Goal: Task Accomplishment & Management: Manage account settings

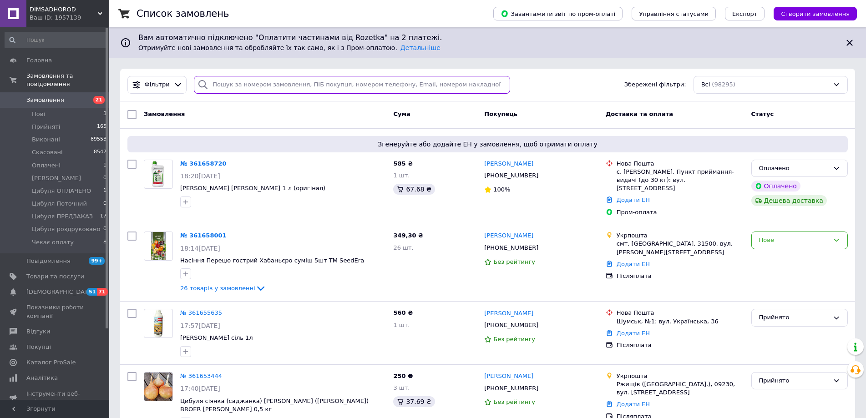
paste input "361639262"
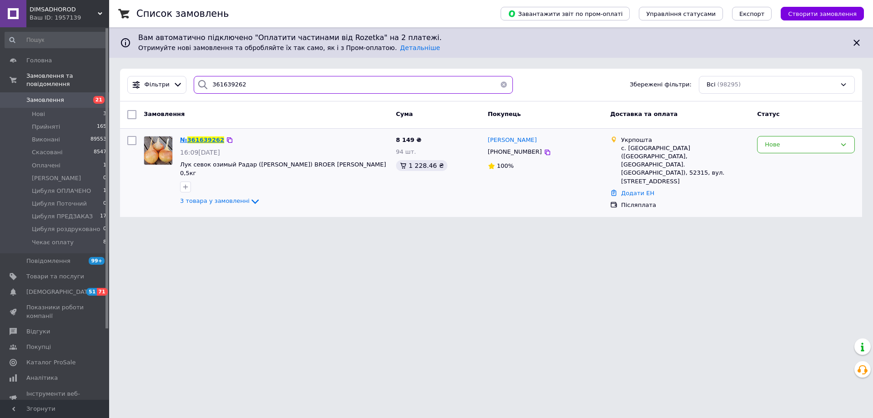
type input "361639262"
click at [205, 138] on span "361639262" at bounding box center [205, 139] width 37 height 7
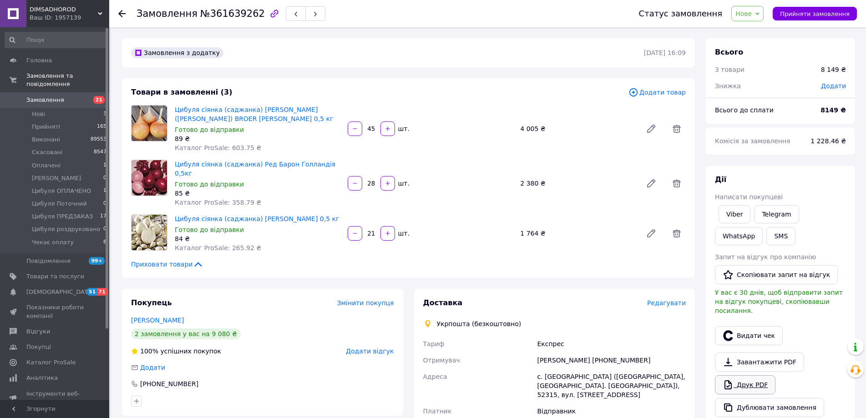
click at [757, 379] on link "Друк PDF" at bounding box center [745, 384] width 60 height 19
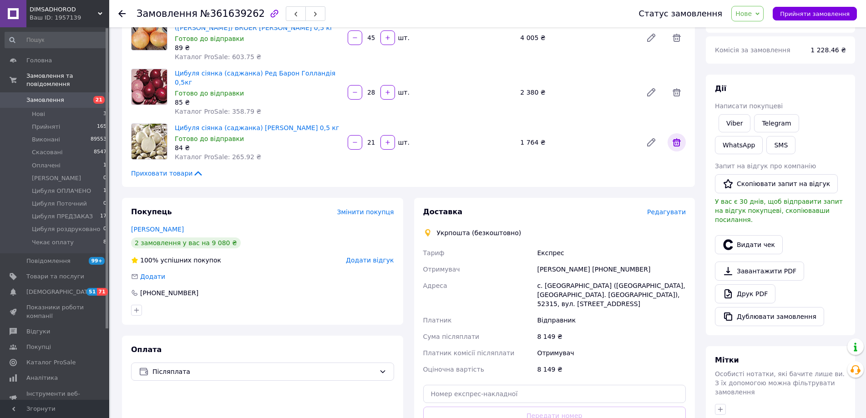
scroll to position [182, 0]
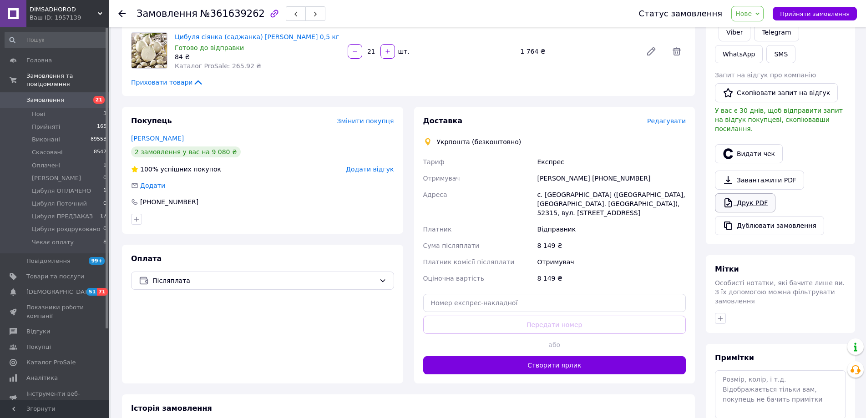
click at [748, 193] on link "Друк PDF" at bounding box center [745, 202] width 60 height 19
click at [763, 14] on span "Нове" at bounding box center [747, 13] width 32 height 15
click at [760, 28] on li "Прийнято" at bounding box center [769, 32] width 77 height 14
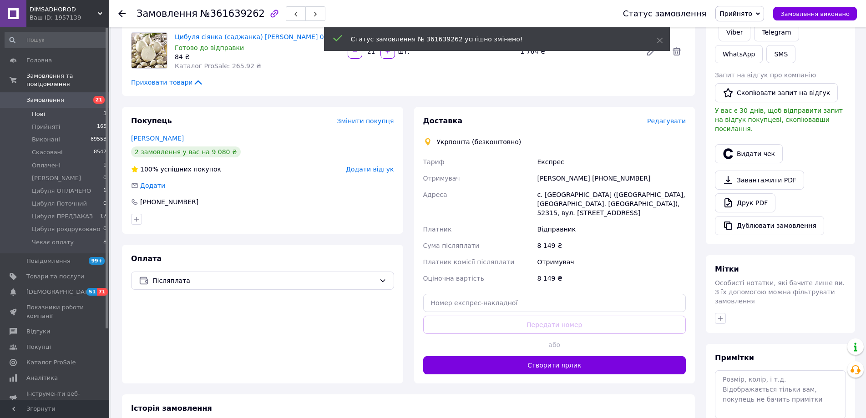
click at [37, 110] on span "Нові" at bounding box center [38, 114] width 13 height 8
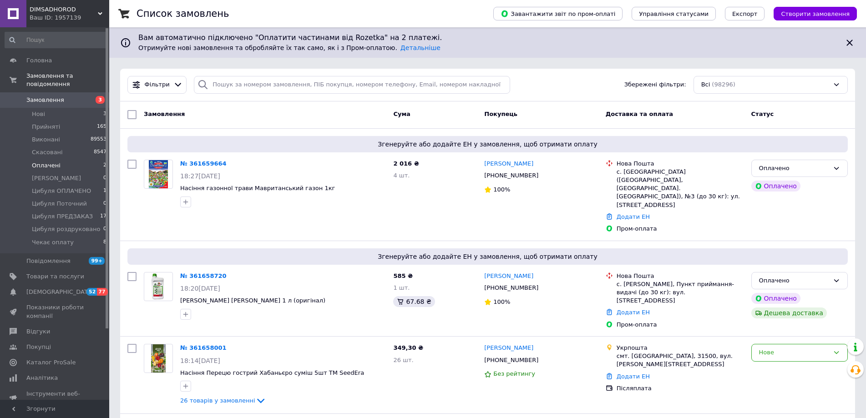
click at [39, 161] on span "Оплачені" at bounding box center [46, 165] width 29 height 8
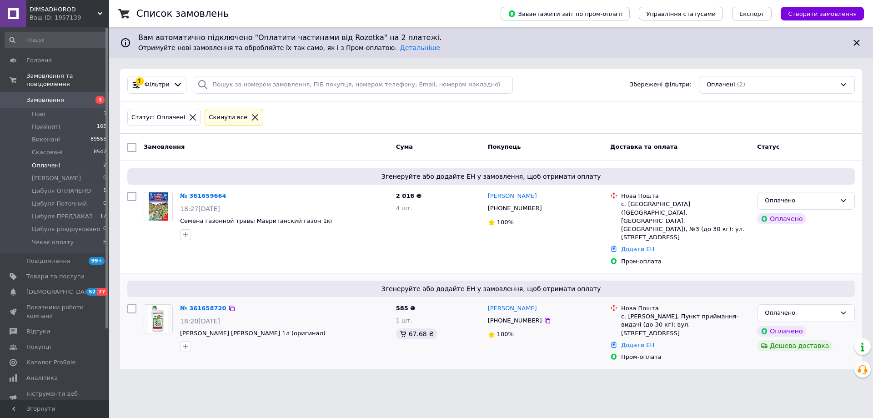
click at [511, 317] on span "+380673427125" at bounding box center [515, 320] width 54 height 7
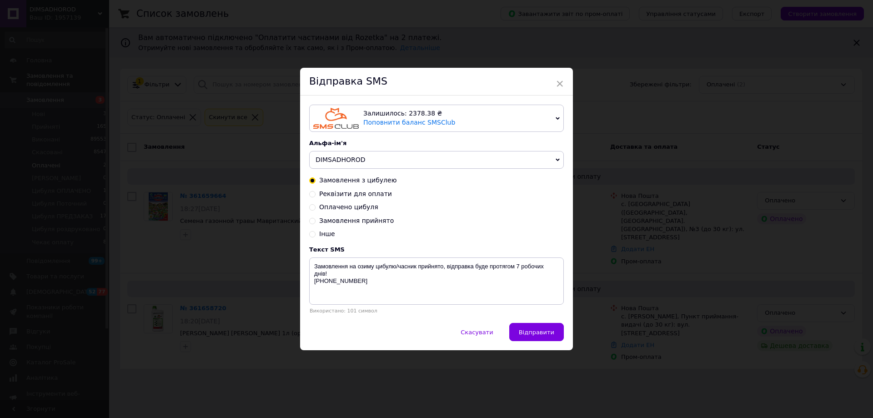
click at [373, 222] on span "Замовлення прийнято" at bounding box center [356, 220] width 75 height 7
click at [316, 222] on input "Замовлення прийнято" at bounding box center [312, 220] width 6 height 6
radio input "true"
radio input "false"
type textarea "Ваше замовлення прийняте! Відправка протягом 1-3 днів! +380 68 917 00 45"
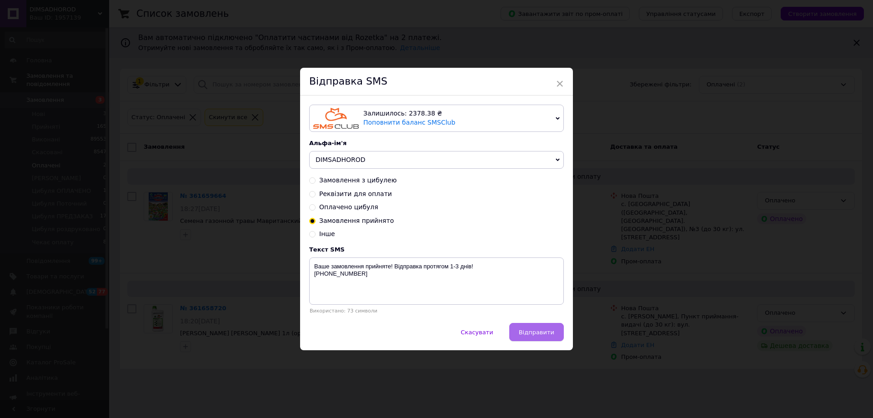
click at [541, 335] on span "Відправити" at bounding box center [536, 332] width 35 height 7
click at [127, 296] on div "× Відправка SMS Залишилось: 2378.38 ₴ Поповнити баланс SMSClub Підключити LetsA…" at bounding box center [436, 209] width 873 height 418
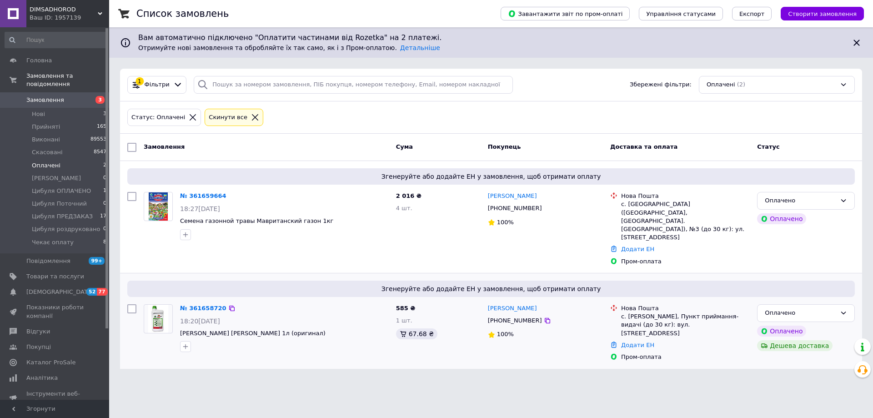
click at [131, 304] on input "checkbox" at bounding box center [131, 308] width 9 height 9
checkbox input "true"
click at [519, 209] on span "+380979083418" at bounding box center [515, 208] width 54 height 7
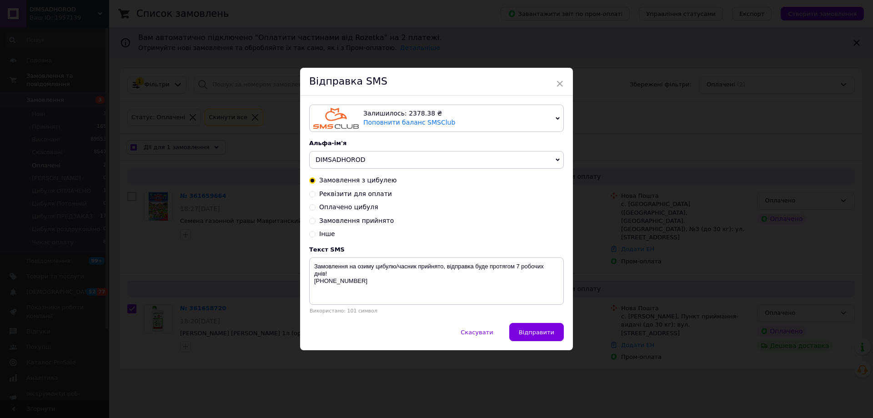
click at [371, 223] on span "Замовлення прийнято" at bounding box center [356, 220] width 75 height 7
click at [316, 223] on input "Замовлення прийнято" at bounding box center [312, 220] width 6 height 6
radio input "true"
checkbox input "true"
radio input "false"
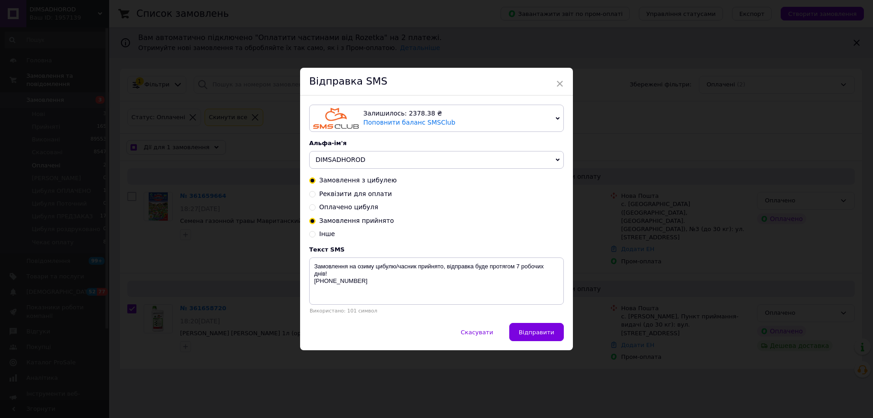
type textarea "Ваше замовлення прийняте! Відправка протягом 1-3 днів! +380 68 917 00 45"
click at [540, 332] on span "Відправити" at bounding box center [536, 332] width 35 height 7
drag, startPoint x: 129, startPoint y: 222, endPoint x: 131, endPoint y: 202, distance: 19.6
click at [128, 221] on div "× Відправка SMS Залишилось: 2378.38 ₴ Поповнити баланс SMSClub Підключити LetsA…" at bounding box center [436, 209] width 873 height 418
checkbox input "true"
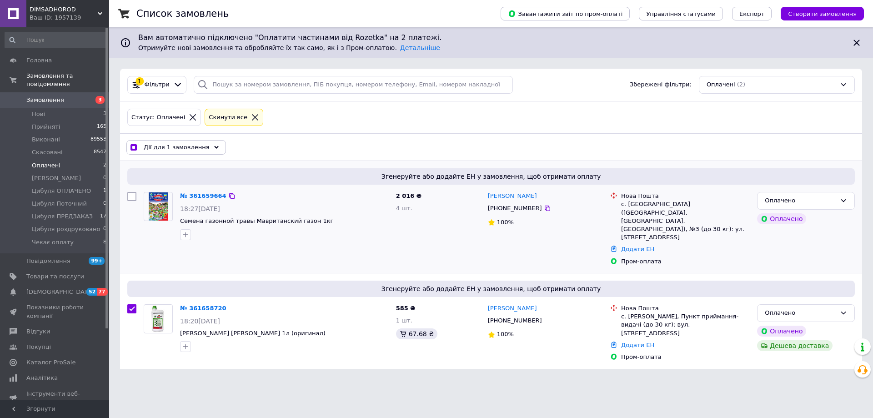
click at [133, 194] on input "checkbox" at bounding box center [131, 196] width 9 height 9
checkbox input "true"
click at [164, 148] on span "Дії для 2 замовлень" at bounding box center [175, 147] width 62 height 8
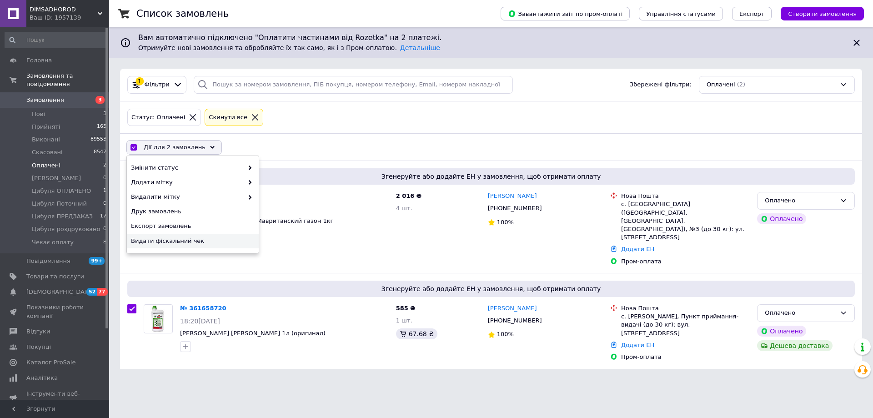
click at [154, 240] on span "Видати фіскальний чек" at bounding box center [191, 241] width 121 height 8
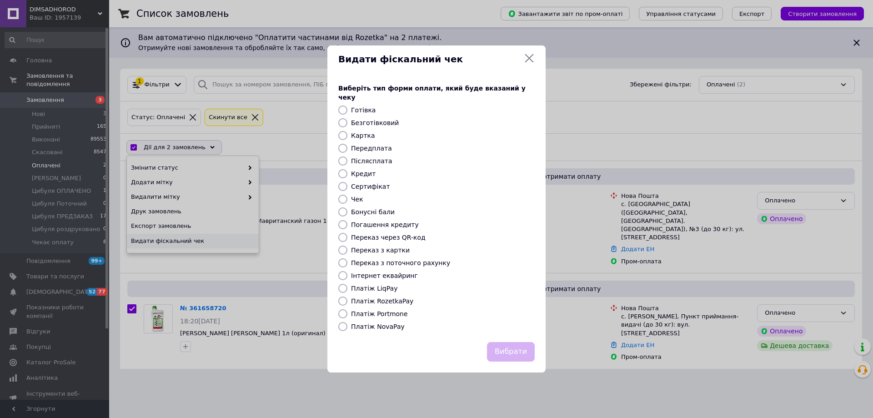
click at [359, 298] on label "Платіж RozetkaPay" at bounding box center [382, 300] width 62 height 7
click at [348, 298] on input "Платіж RozetkaPay" at bounding box center [342, 301] width 9 height 9
radio input "true"
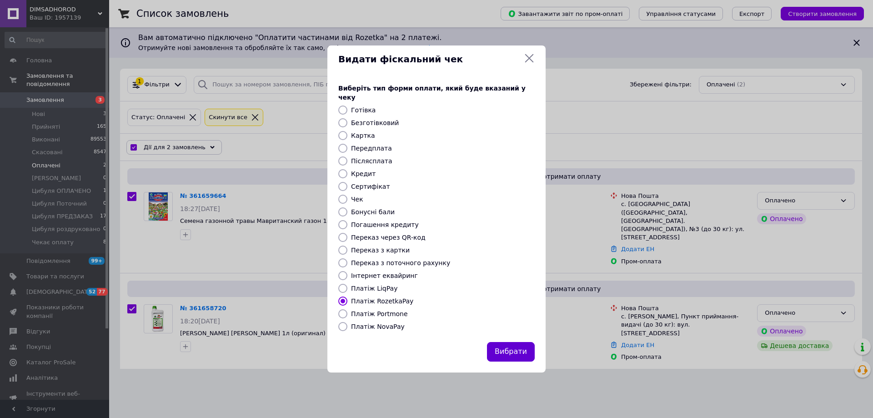
click at [514, 347] on button "Вибрати" at bounding box center [511, 352] width 48 height 20
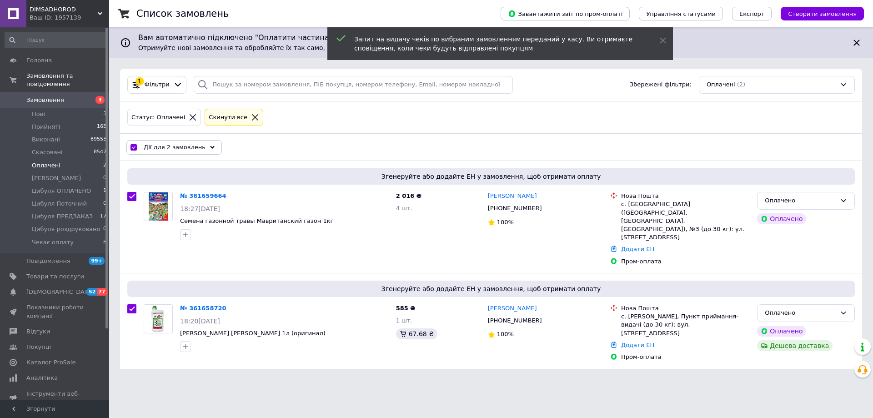
click at [168, 147] on span "Дії для 2 замовлень" at bounding box center [175, 147] width 62 height 8
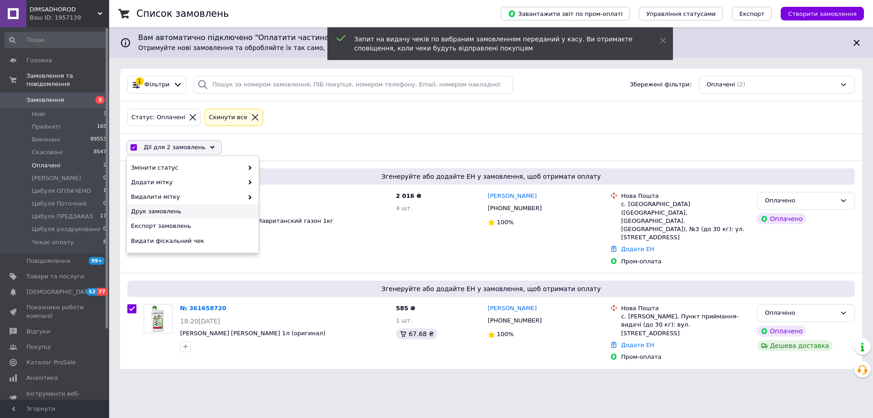
click at [150, 209] on span "Друк замовлень" at bounding box center [191, 211] width 121 height 8
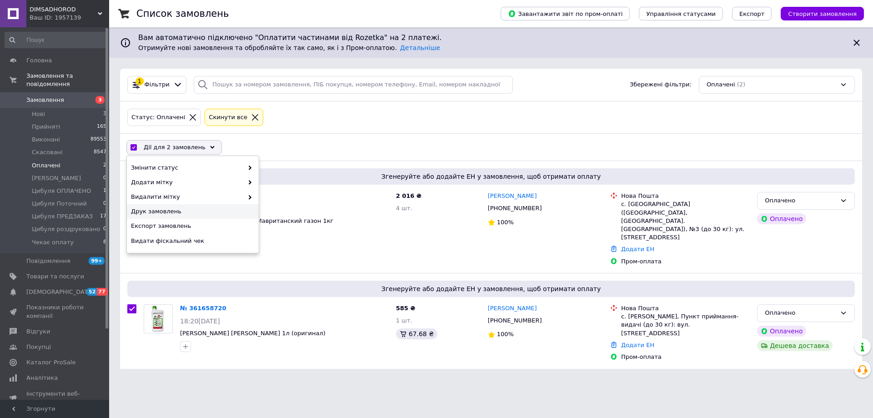
click at [335, 131] on div "Статус: Оплачені Cкинути все" at bounding box center [491, 117] width 742 height 33
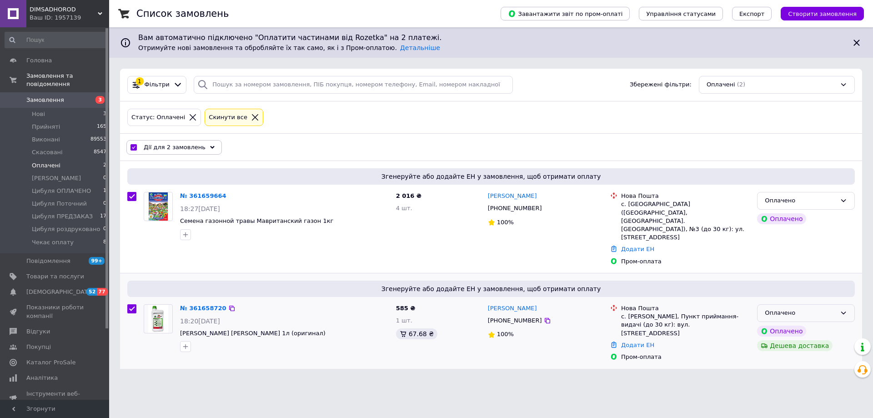
click at [831, 308] on div "Оплачено" at bounding box center [800, 313] width 71 height 10
click at [808, 324] on li "Прийнято" at bounding box center [806, 332] width 97 height 17
checkbox input "false"
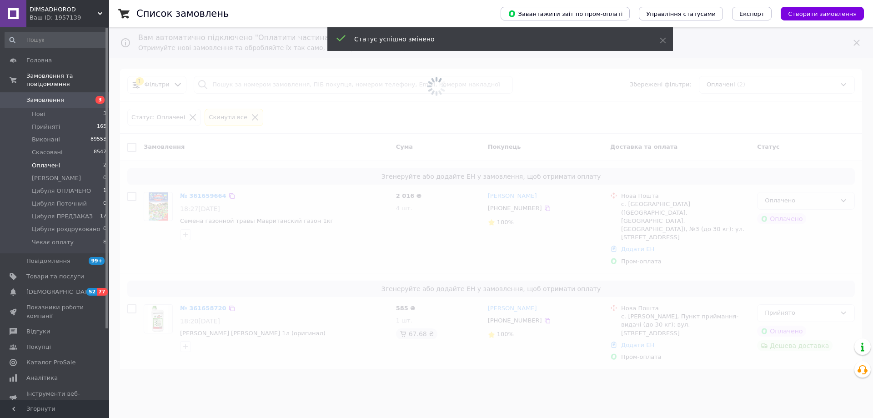
click at [832, 198] on span at bounding box center [436, 209] width 873 height 418
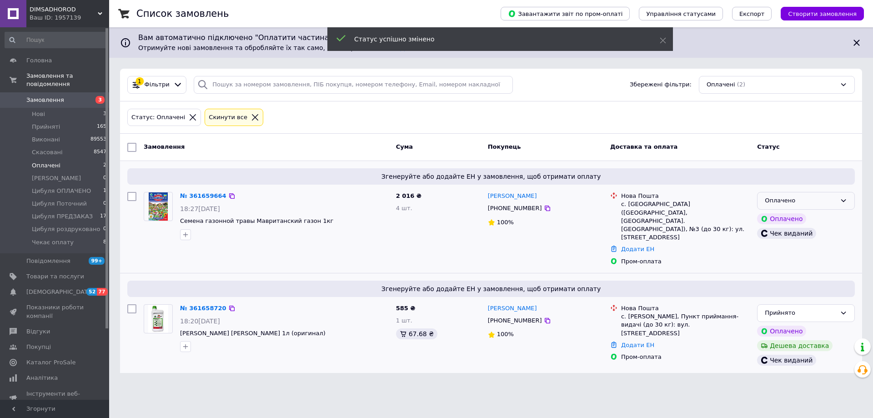
click at [836, 202] on div "Оплачено" at bounding box center [800, 201] width 71 height 10
click at [828, 218] on li "Прийнято" at bounding box center [806, 220] width 97 height 17
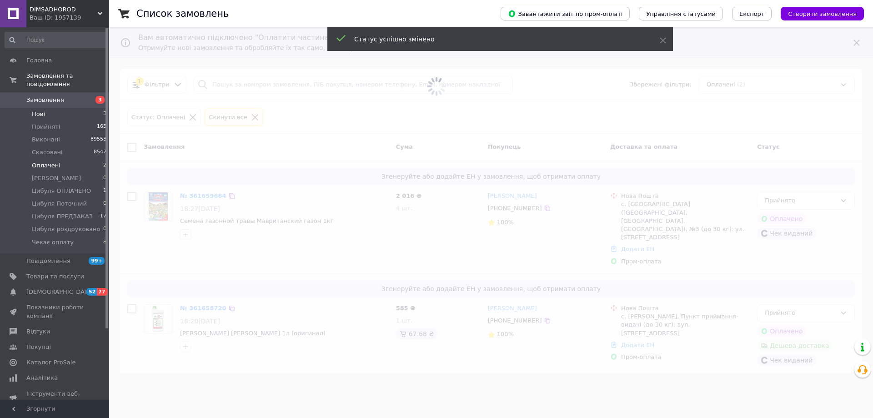
click at [35, 110] on span "Нові" at bounding box center [38, 114] width 13 height 8
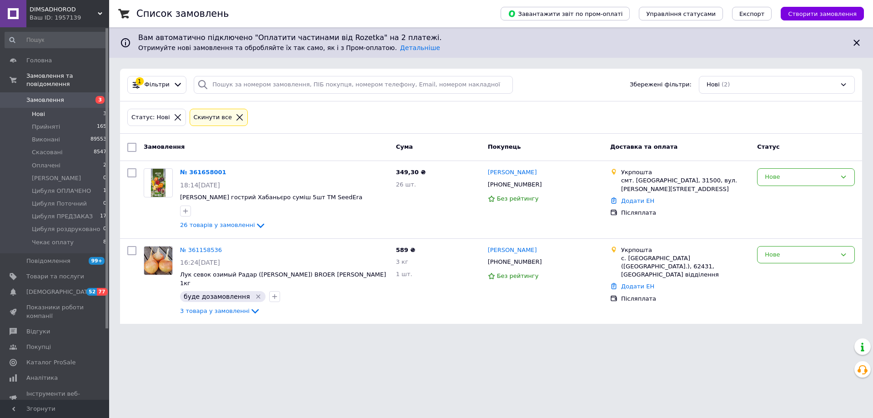
click at [38, 110] on span "Нові" at bounding box center [38, 114] width 13 height 8
click at [205, 117] on div "Cкинути все" at bounding box center [213, 118] width 42 height 10
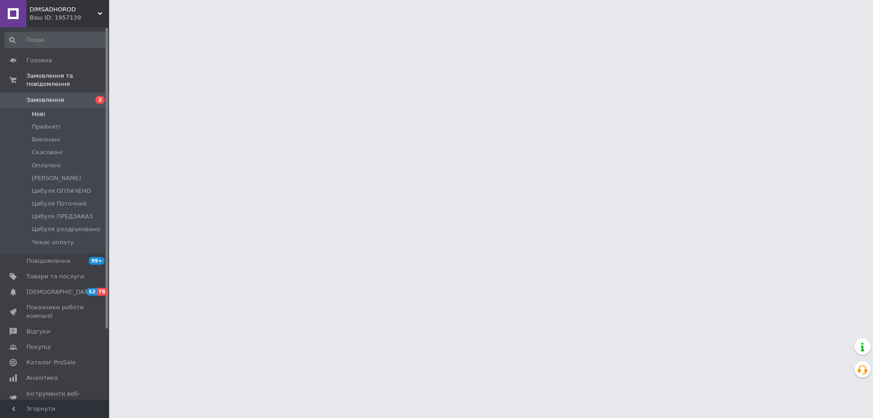
click at [43, 110] on span "Нові" at bounding box center [38, 114] width 13 height 8
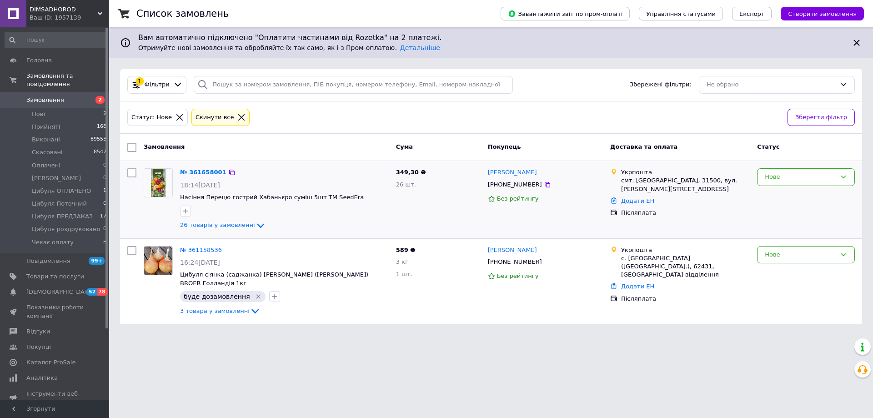
click at [513, 187] on span "+380675994310" at bounding box center [515, 184] width 54 height 7
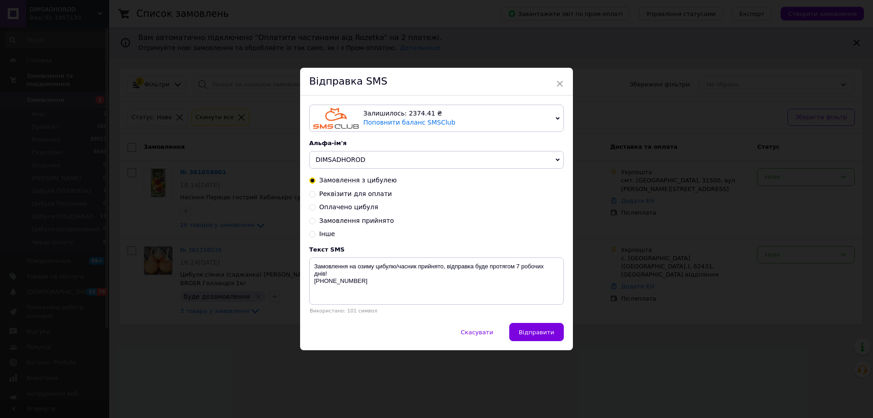
click at [359, 222] on span "Замовлення прийнято" at bounding box center [356, 220] width 75 height 7
click at [316, 222] on input "Замовлення прийнято" at bounding box center [312, 220] width 6 height 6
radio input "true"
radio input "false"
type textarea "Ваше замовлення прийняте! Відправка протягом 1-3 днів! +380 68 917 00 45"
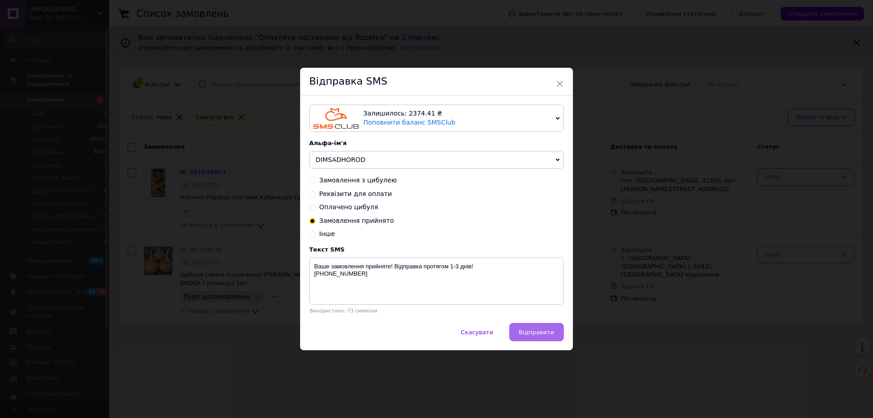
click at [542, 327] on button "Відправити" at bounding box center [536, 332] width 55 height 18
click at [139, 191] on div "× Відправка SMS Залишилось: 2374.41 ₴ Поповнити баланс SMSClub Підключити LetsA…" at bounding box center [436, 209] width 873 height 418
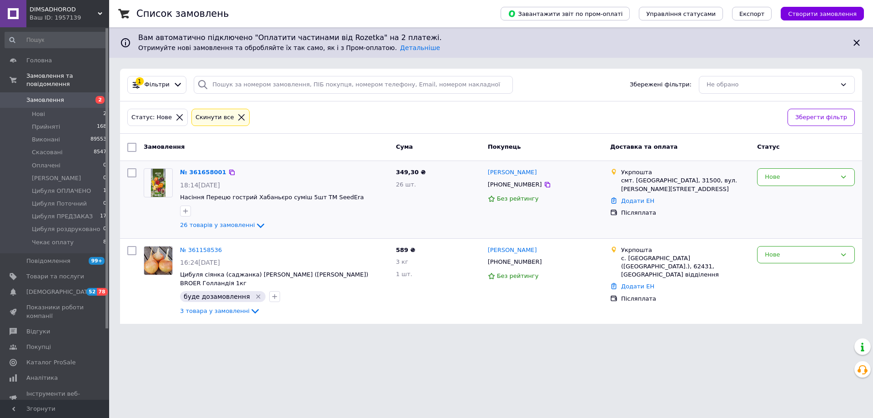
click at [134, 174] on input "checkbox" at bounding box center [131, 172] width 9 height 9
click at [133, 167] on div at bounding box center [132, 200] width 16 height 70
click at [133, 172] on input "checkbox" at bounding box center [131, 172] width 9 height 9
click at [130, 172] on input "checkbox" at bounding box center [131, 172] width 9 height 9
checkbox input "false"
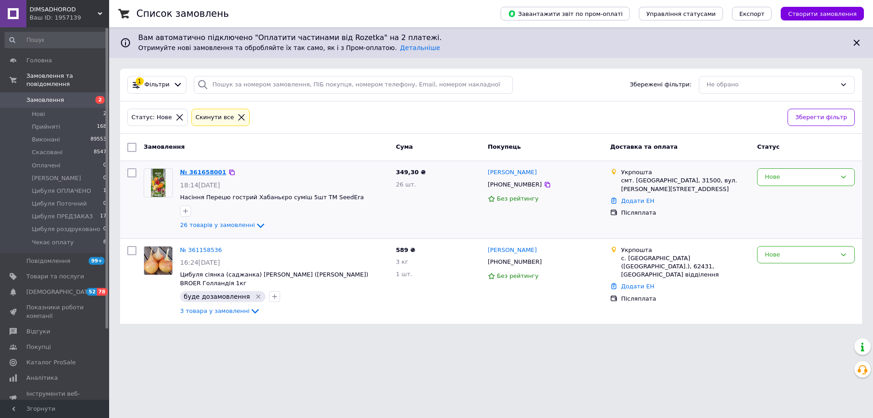
click at [203, 171] on link "№ 361658001" at bounding box center [203, 172] width 46 height 7
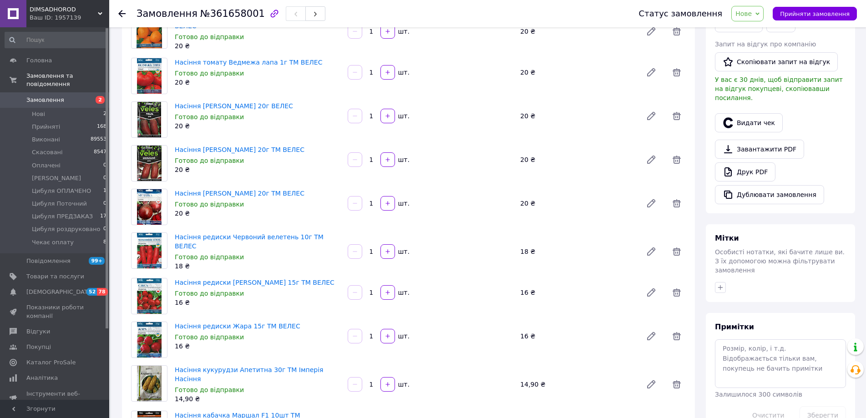
scroll to position [45, 0]
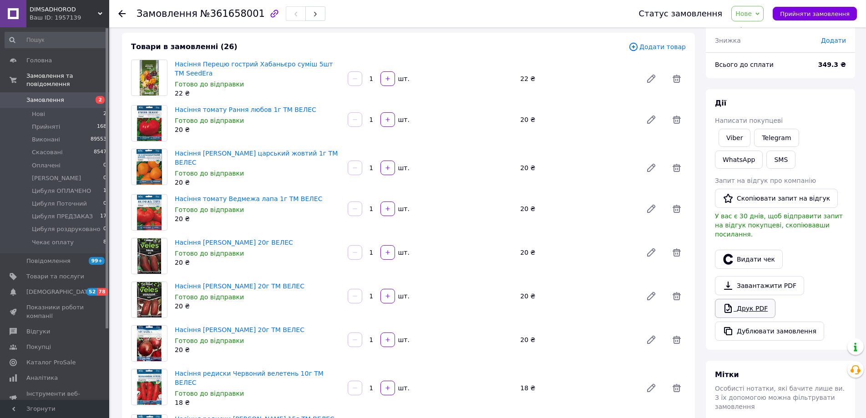
click at [748, 300] on link "Друк PDF" at bounding box center [745, 308] width 60 height 19
click at [763, 17] on span "Нове" at bounding box center [747, 13] width 32 height 15
click at [764, 32] on li "Прийнято" at bounding box center [769, 32] width 77 height 14
click at [43, 110] on span "Нові" at bounding box center [38, 114] width 13 height 8
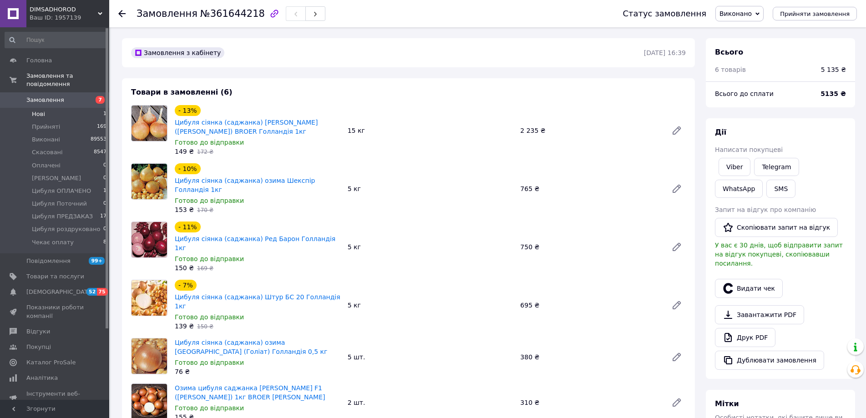
click at [45, 108] on li "Нові 1" at bounding box center [56, 114] width 112 height 13
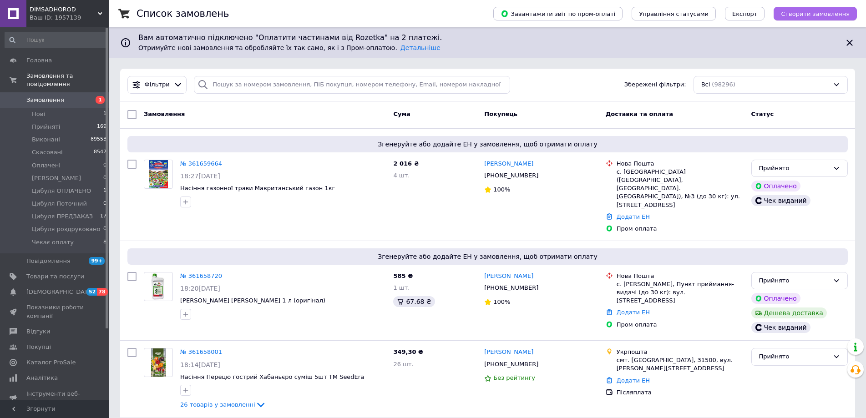
click at [811, 15] on span "Створити замовлення" at bounding box center [815, 13] width 69 height 7
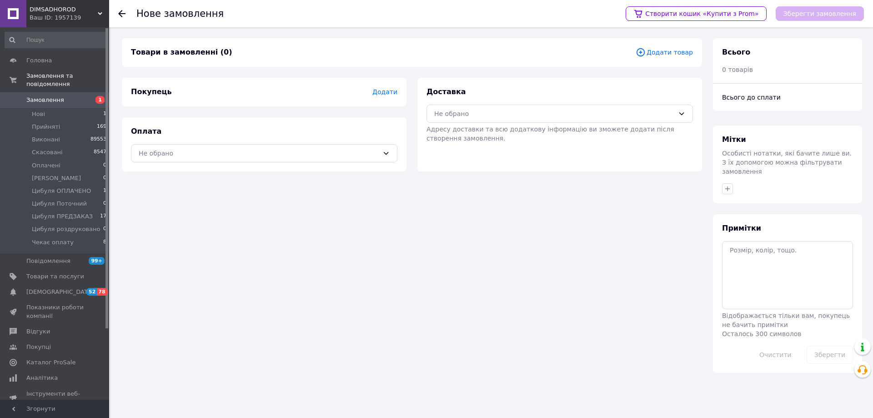
click at [659, 51] on span "Додати товар" at bounding box center [664, 52] width 57 height 10
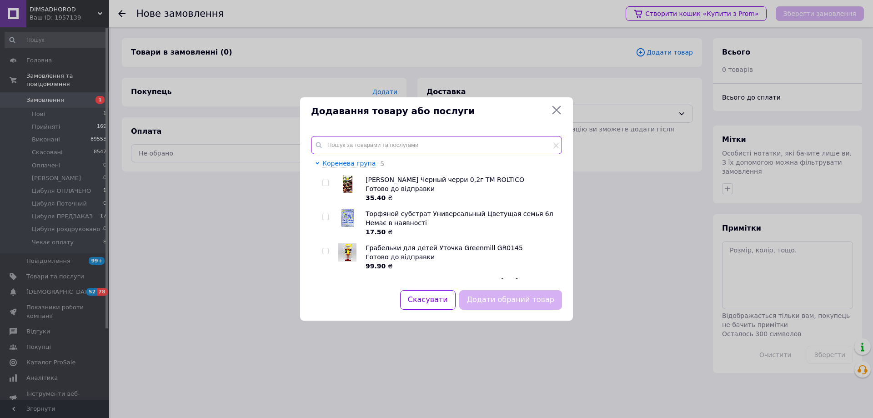
click at [442, 143] on input "text" at bounding box center [436, 145] width 251 height 18
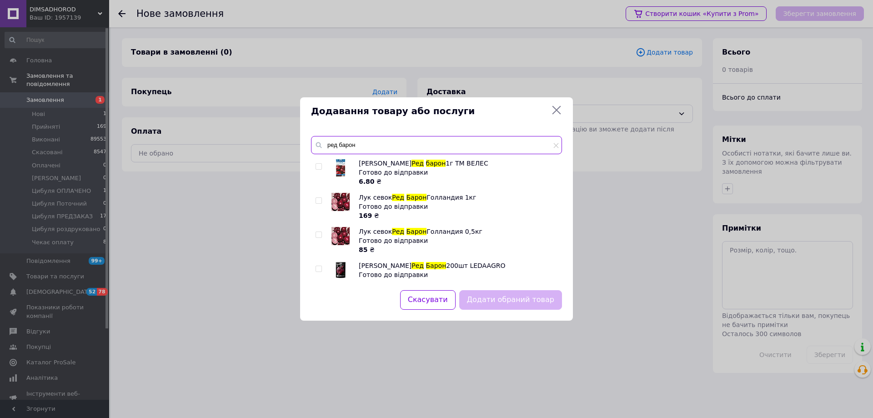
type input "ред барон"
click at [318, 236] on input "checkbox" at bounding box center [319, 235] width 6 height 6
checkbox input "true"
click at [516, 304] on button "Додати обраний товар" at bounding box center [510, 300] width 103 height 20
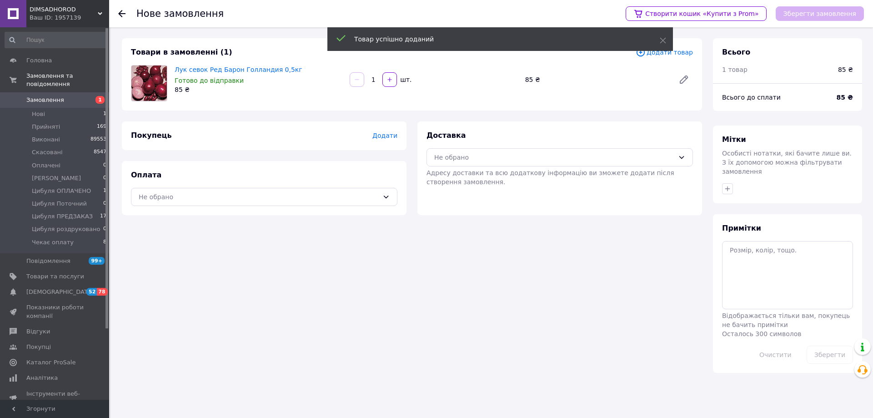
click at [649, 53] on div "Товар успішно доданий" at bounding box center [501, 40] width 346 height 26
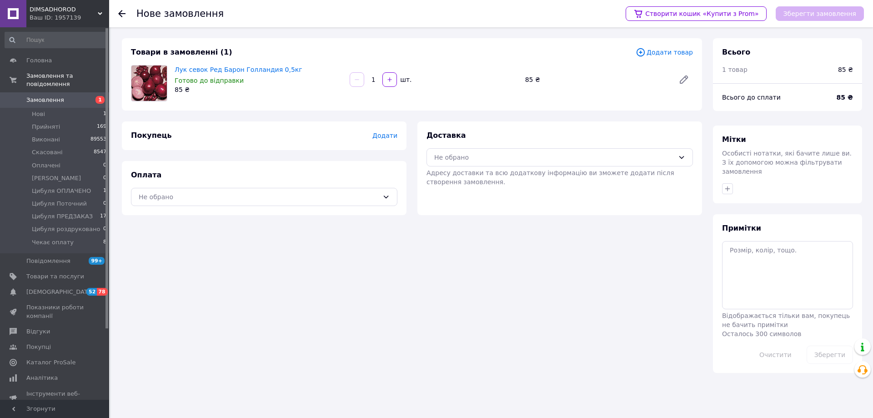
click at [646, 54] on icon at bounding box center [641, 52] width 10 height 10
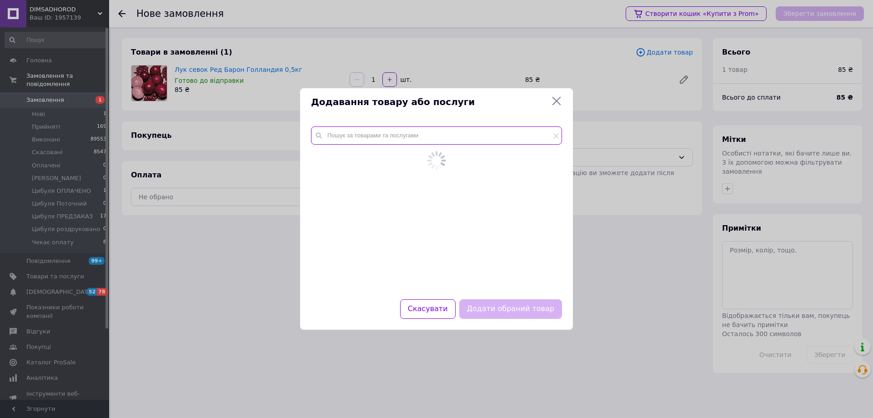
click at [449, 138] on input "text" at bounding box center [436, 135] width 251 height 18
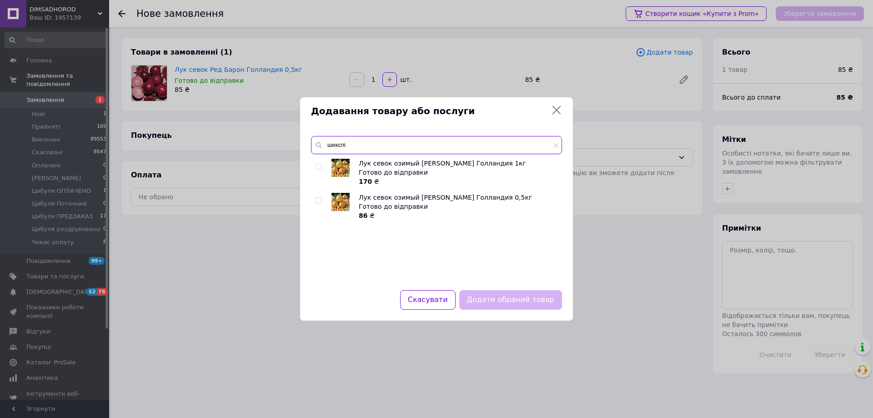
type input "шекспі"
click at [318, 200] on input "checkbox" at bounding box center [319, 201] width 6 height 6
checkbox input "true"
click at [356, 145] on input "шекспі" at bounding box center [436, 145] width 251 height 18
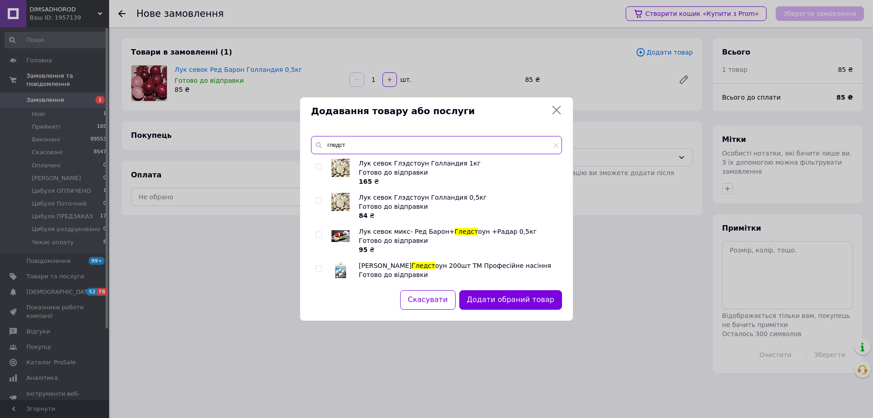
type input "гледст"
click at [316, 199] on input "checkbox" at bounding box center [319, 201] width 6 height 6
checkbox input "true"
click at [352, 144] on input "гледст" at bounding box center [436, 145] width 251 height 18
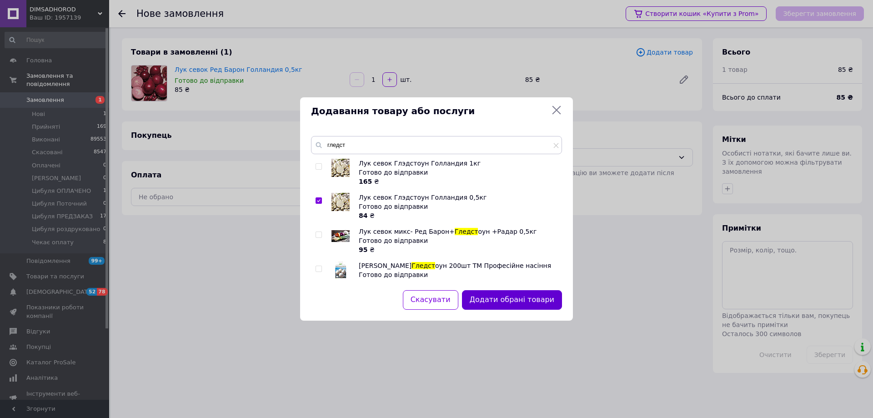
click at [503, 298] on button "Додати обрані товари" at bounding box center [512, 300] width 100 height 20
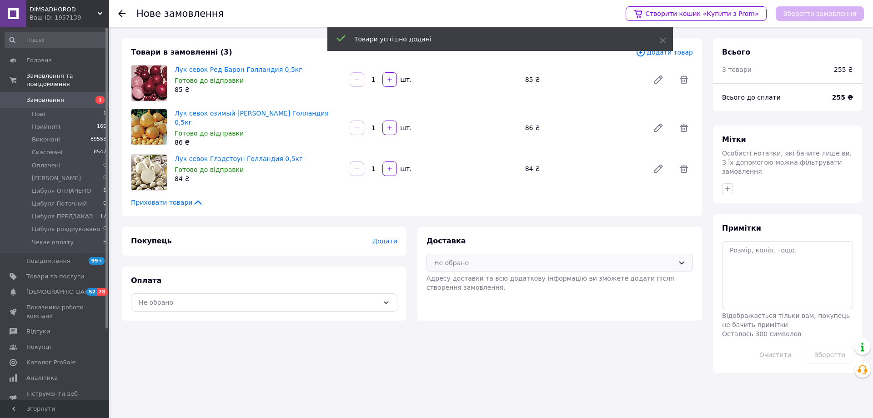
click at [585, 259] on div "Не обрано" at bounding box center [554, 263] width 240 height 10
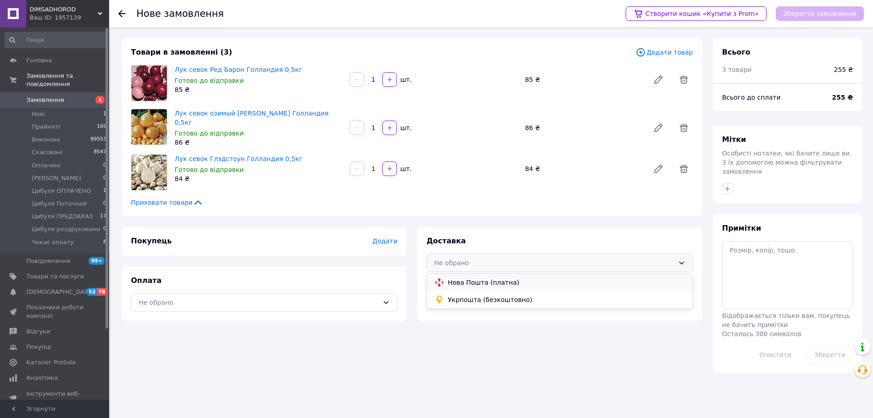
click at [536, 278] on span "Нова Пошта (платна)" at bounding box center [566, 282] width 237 height 9
click at [213, 299] on div "Не обрано" at bounding box center [259, 302] width 240 height 10
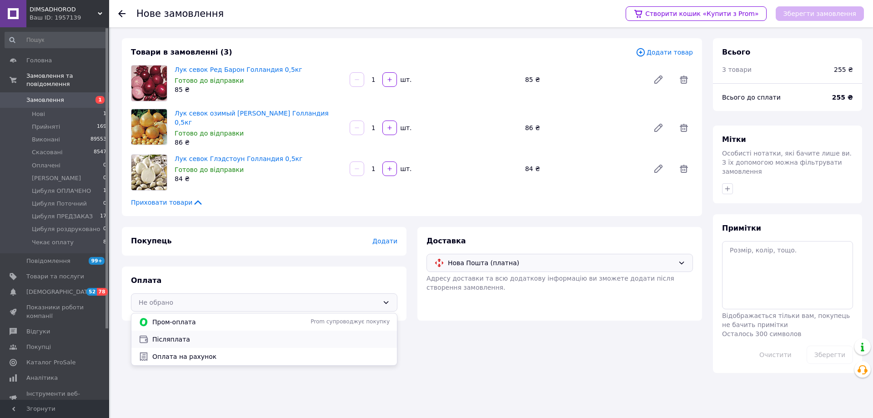
click at [167, 337] on span "Післяплата" at bounding box center [270, 339] width 237 height 9
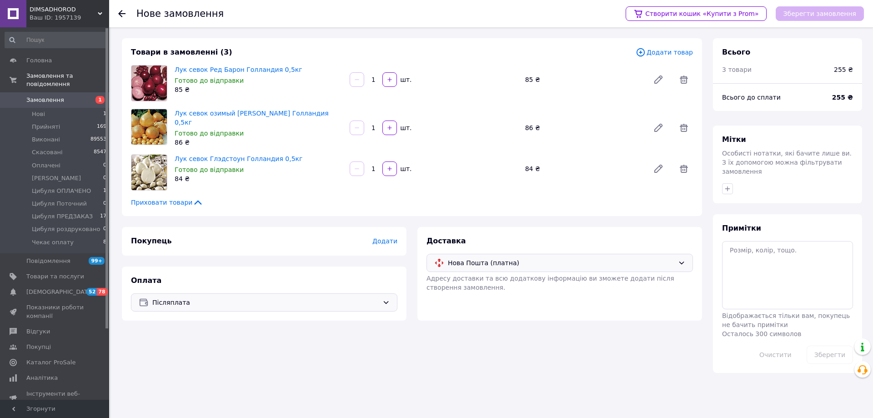
click at [386, 237] on span "Додати" at bounding box center [385, 240] width 25 height 7
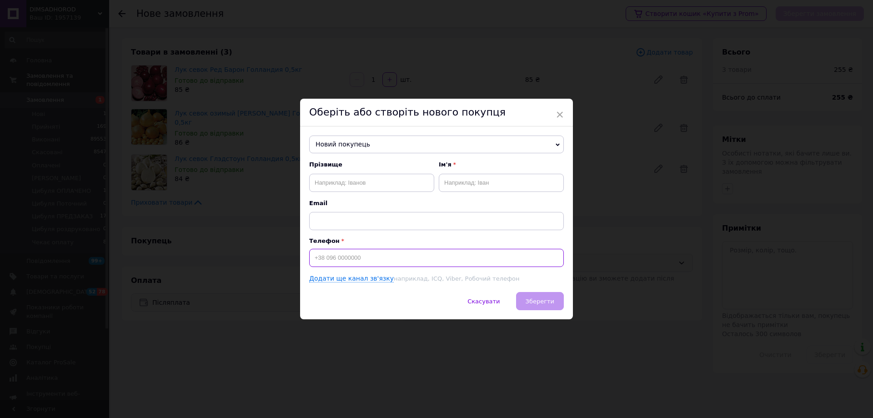
click at [312, 257] on input at bounding box center [436, 258] width 255 height 18
type input "+380639344420"
click at [329, 185] on input "text" at bounding box center [371, 183] width 125 height 18
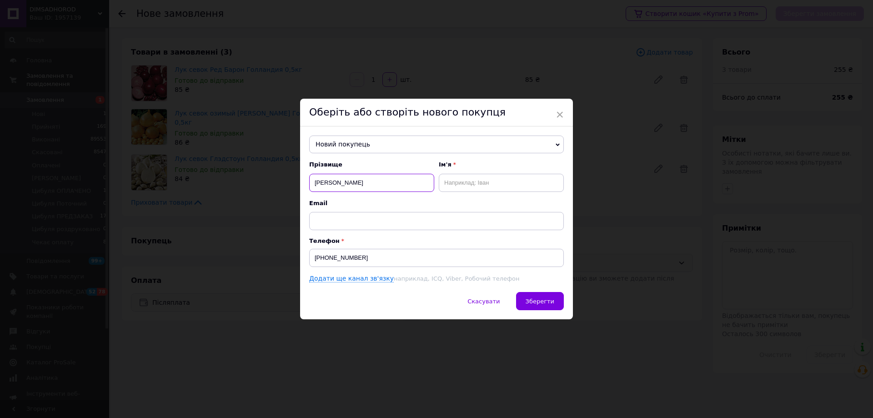
type input "Масейченко"
click at [487, 182] on input "text" at bounding box center [501, 183] width 125 height 18
type input "Сергій"
click at [536, 303] on span "Зберегти" at bounding box center [540, 301] width 29 height 7
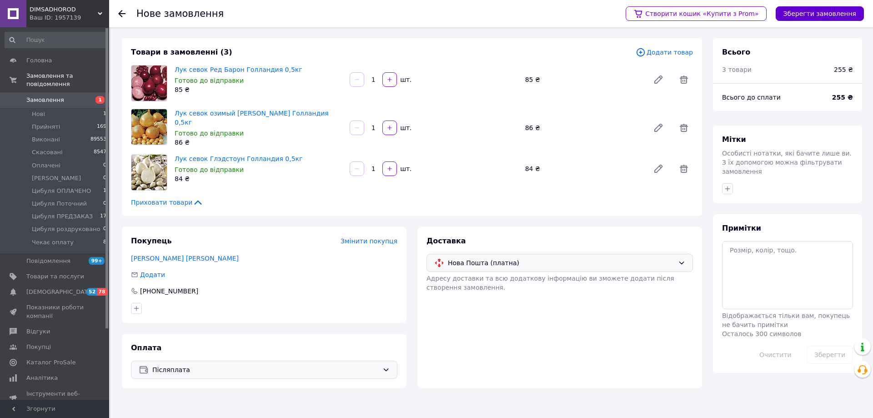
click at [842, 13] on button "Зберегти замовлення" at bounding box center [820, 13] width 88 height 15
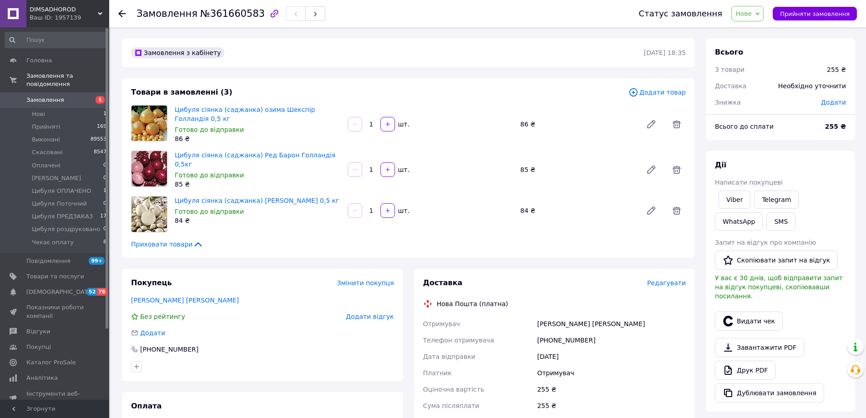
click at [663, 282] on span "Редагувати" at bounding box center [666, 282] width 39 height 7
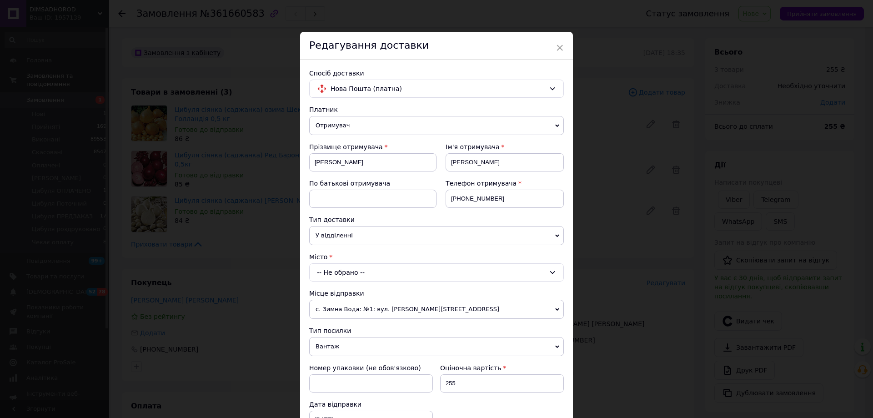
click at [368, 270] on div "-- Не обрано --" at bounding box center [436, 272] width 255 height 18
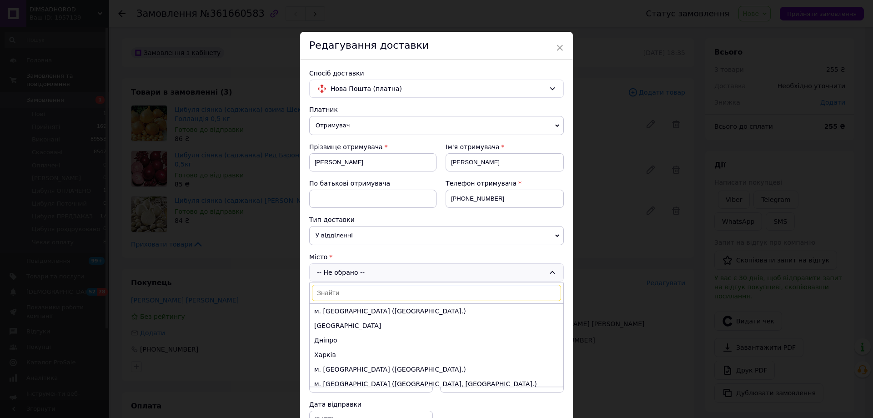
click at [349, 289] on input at bounding box center [436, 293] width 249 height 16
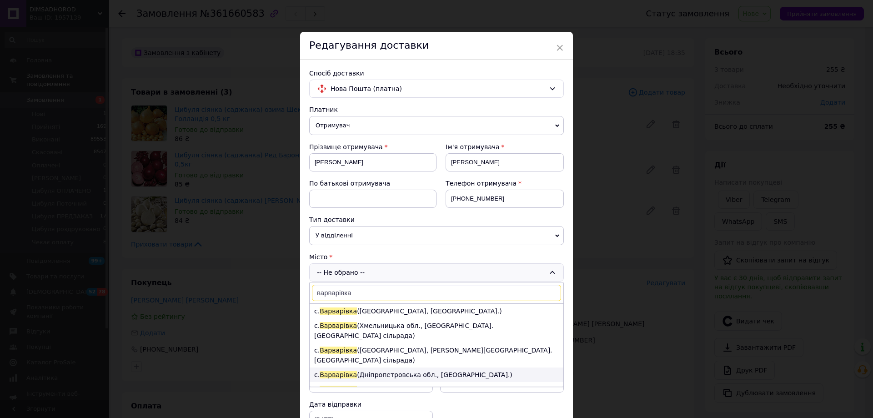
type input "варварівка"
click at [362, 368] on li "с. Варварівка (Дніпропетровська обл., Синельниківський р-н.)" at bounding box center [437, 375] width 254 height 15
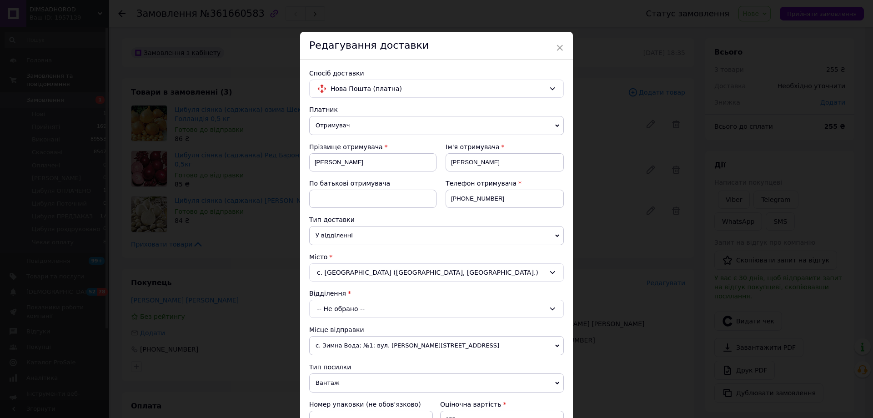
click at [359, 311] on div "-- Не обрано --" at bounding box center [436, 309] width 255 height 18
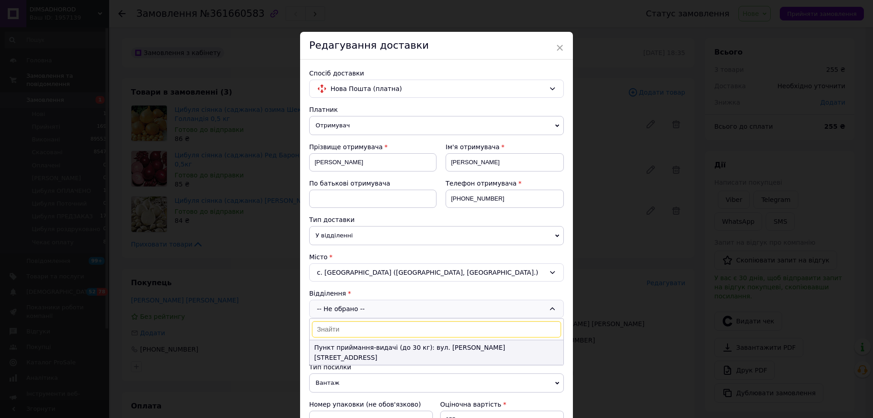
click at [357, 344] on li "Пункт приймання-видачі (до 30 кг): вул. Ювілейна, 14" at bounding box center [437, 352] width 254 height 25
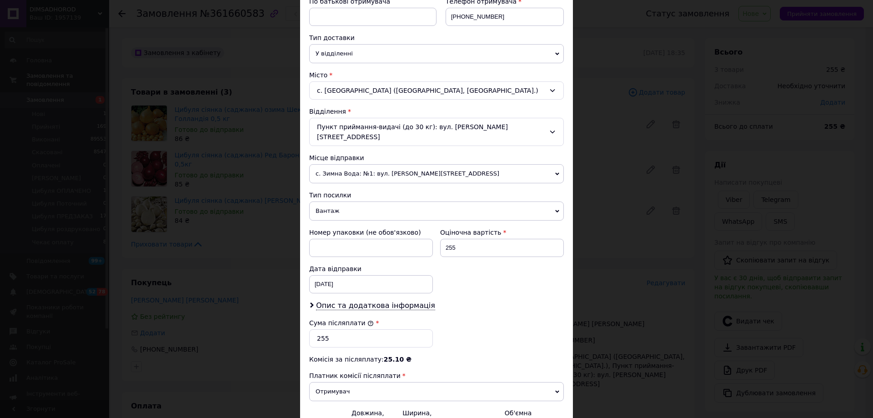
scroll to position [276, 0]
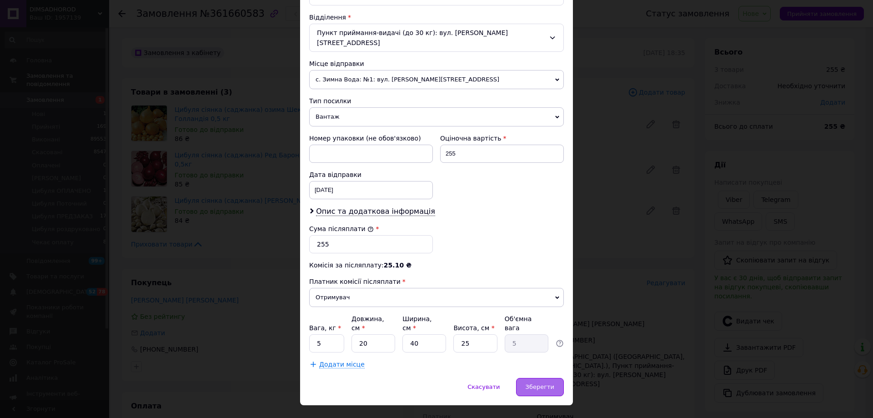
click at [547, 383] on span "Зберегти" at bounding box center [540, 386] width 29 height 7
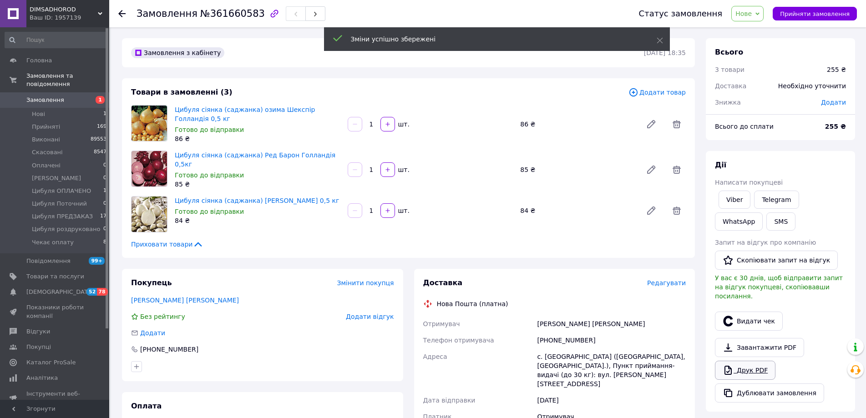
click at [746, 362] on link "Друк PDF" at bounding box center [745, 370] width 60 height 19
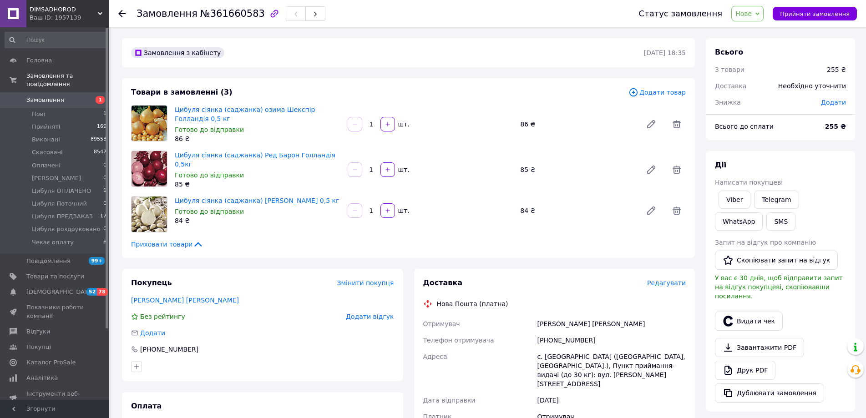
click at [763, 17] on span "Нове" at bounding box center [747, 13] width 32 height 15
click at [759, 30] on li "Прийнято" at bounding box center [769, 32] width 77 height 14
click at [31, 108] on li "Нові 1" at bounding box center [56, 114] width 112 height 13
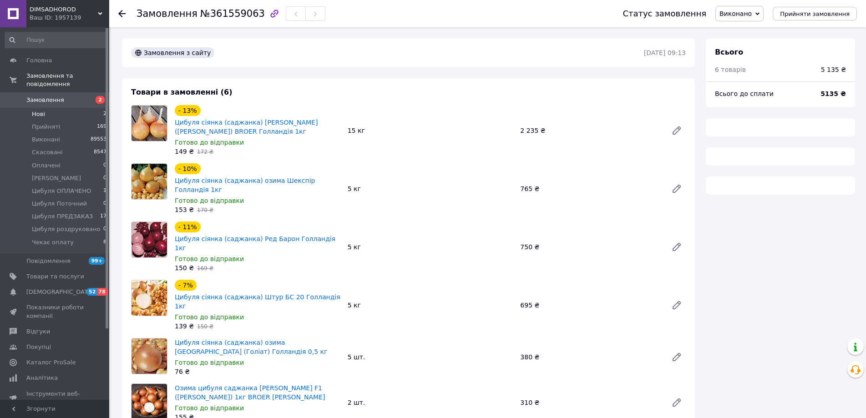
click at [41, 110] on span "Нові" at bounding box center [38, 114] width 13 height 8
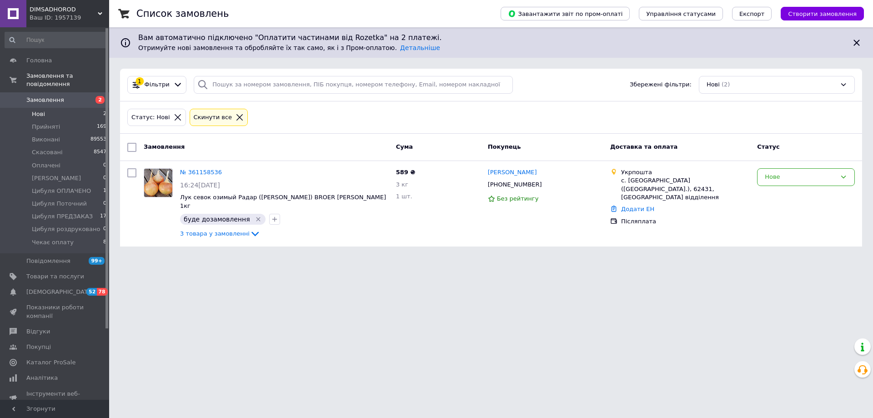
click at [36, 110] on span "Нові" at bounding box center [38, 114] width 13 height 8
click at [213, 115] on div "Cкинути все" at bounding box center [213, 118] width 42 height 10
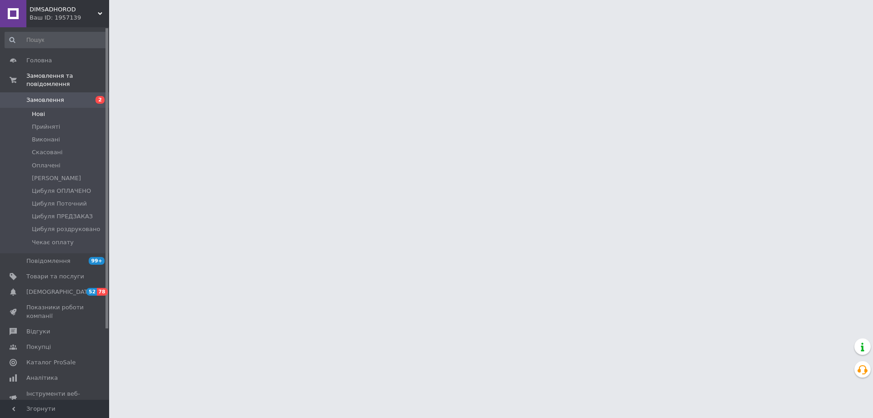
click at [40, 110] on span "Нові" at bounding box center [38, 114] width 13 height 8
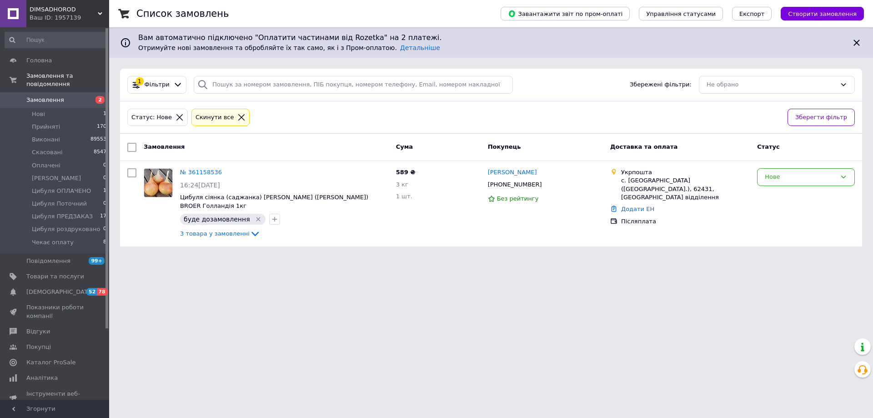
click at [217, 115] on div "Cкинути все" at bounding box center [215, 118] width 42 height 10
click at [65, 187] on span "Цибуля ОПЛАЧЕНО" at bounding box center [61, 191] width 59 height 8
click at [205, 117] on div "Cкинути все" at bounding box center [215, 118] width 42 height 10
click at [57, 187] on span "Цибуля ОПЛАЧЕНО" at bounding box center [61, 191] width 59 height 8
